Goal: Task Accomplishment & Management: Manage account settings

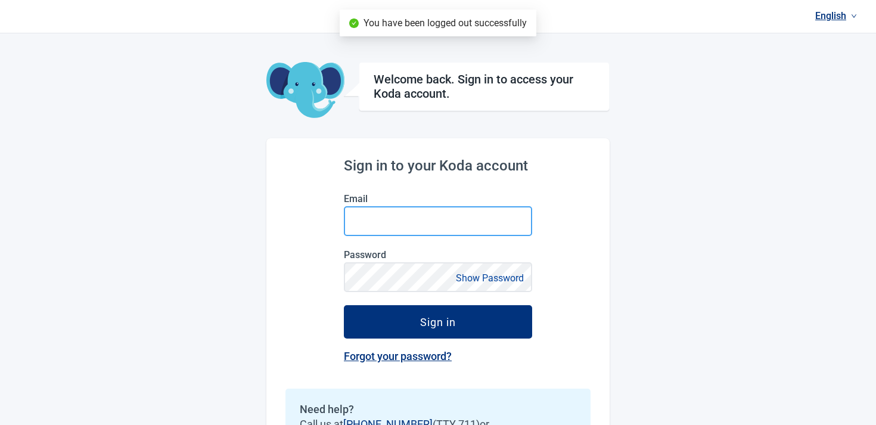
click at [410, 226] on input "Email" at bounding box center [438, 221] width 188 height 30
paste input "[EMAIL_ADDRESS][DOMAIN_NAME]"
type input "[EMAIL_ADDRESS][DOMAIN_NAME]"
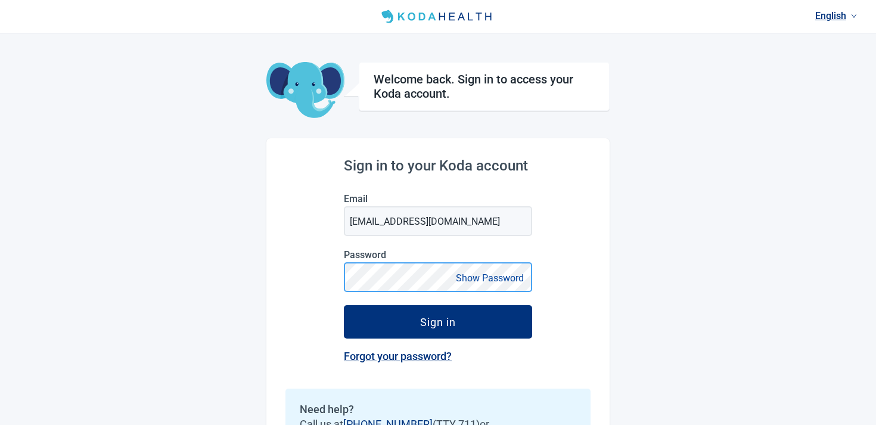
click at [344, 305] on button "Sign in" at bounding box center [438, 321] width 188 height 33
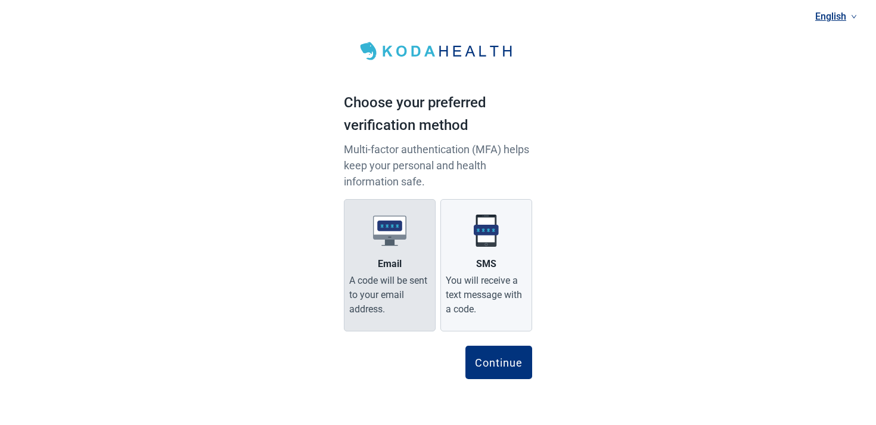
click at [344, 296] on label "Email A code will be sent to your email address." at bounding box center [390, 265] width 92 height 132
click at [0, 0] on input "Email A code will be sent to your email address." at bounding box center [0, 0] width 0 height 0
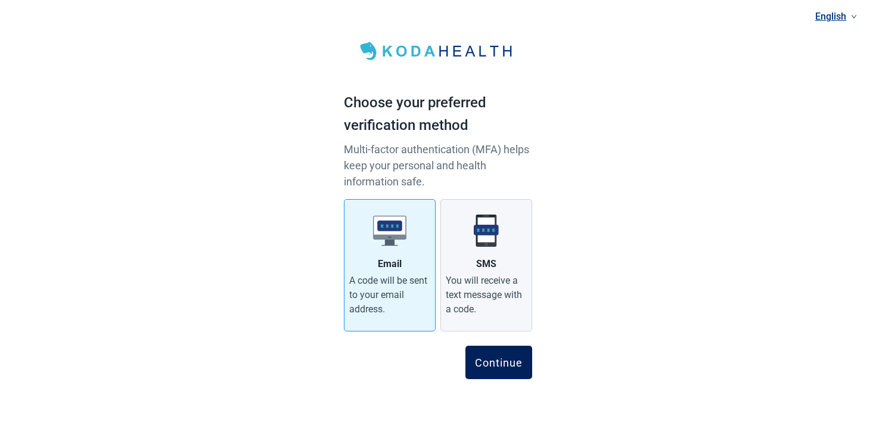
click at [523, 361] on button "Continue" at bounding box center [499, 362] width 67 height 33
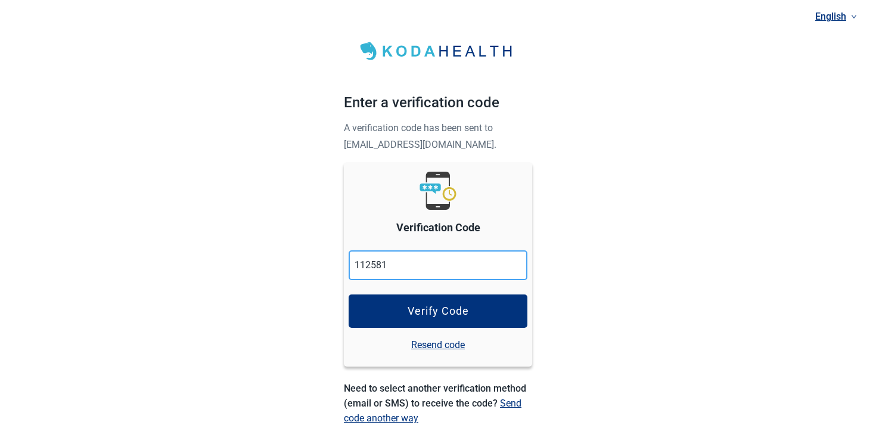
type input "112581"
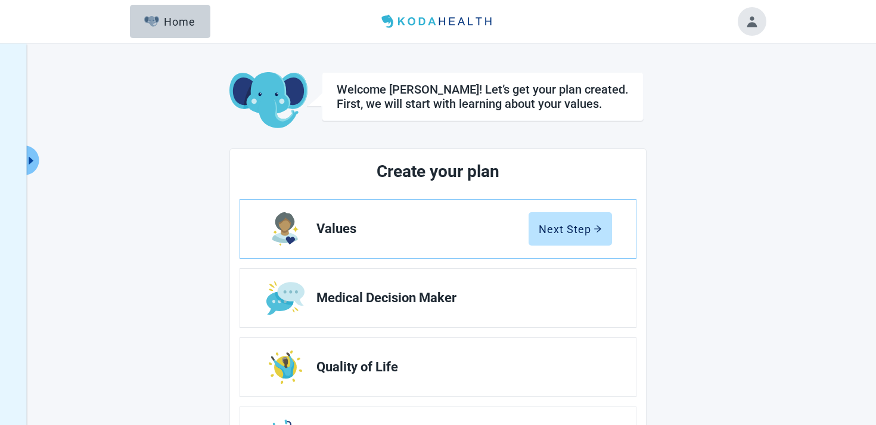
click at [748, 30] on button "Toggle account menu" at bounding box center [752, 21] width 29 height 29
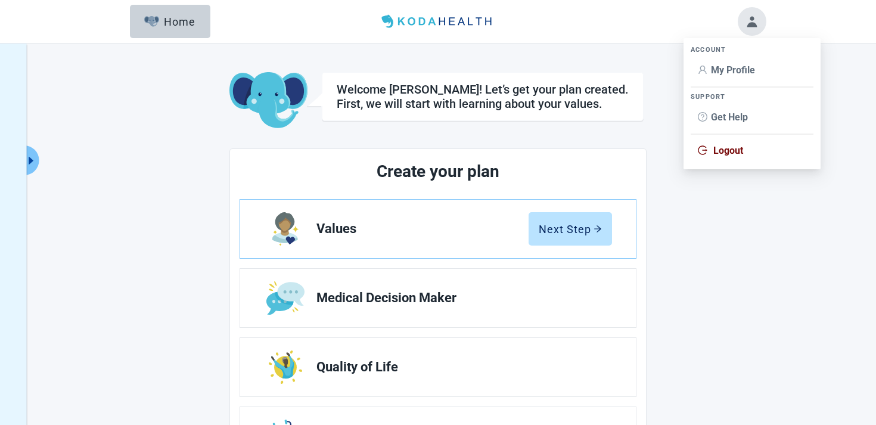
click at [729, 150] on span "Logout" at bounding box center [729, 150] width 30 height 11
